Goal: Navigation & Orientation: Find specific page/section

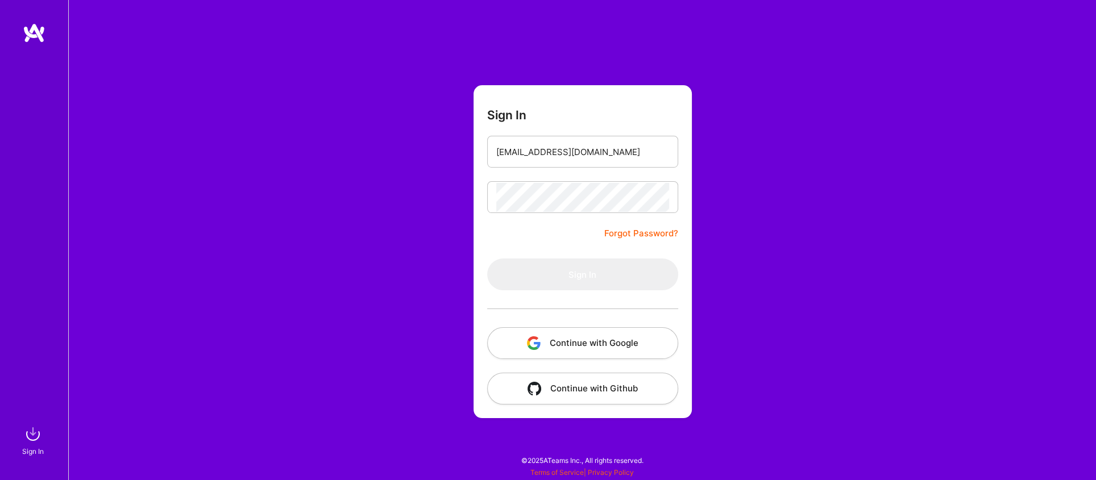
type input "[EMAIL_ADDRESS][DOMAIN_NAME]"
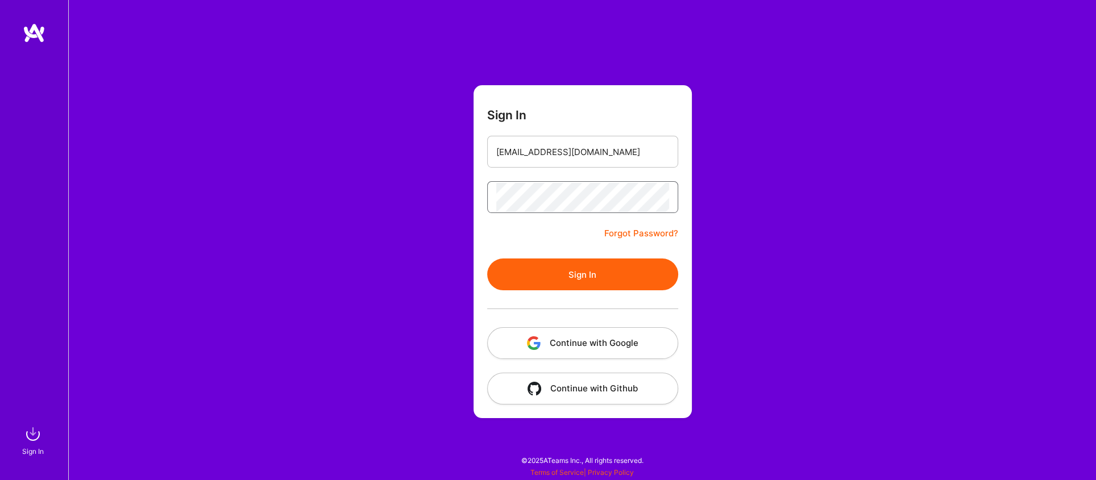
click at [487, 259] on button "Sign In" at bounding box center [582, 275] width 191 height 32
